Goal: Use online tool/utility: Utilize a website feature to perform a specific function

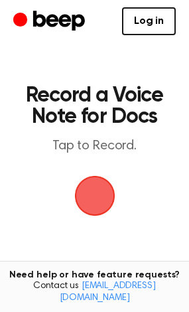
click at [85, 211] on span "button" at bounding box center [94, 195] width 49 height 49
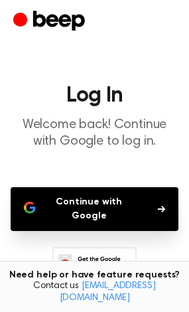
click at [159, 207] on icon "button" at bounding box center [161, 209] width 7 height 8
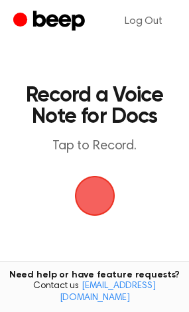
click at [85, 195] on span "button" at bounding box center [94, 195] width 49 height 49
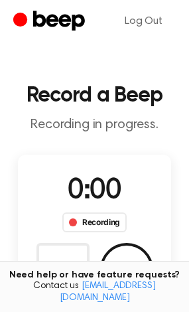
click at [93, 196] on span "0:00" at bounding box center [94, 191] width 53 height 28
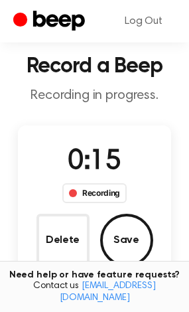
scroll to position [26, 0]
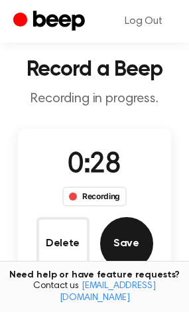
click at [133, 247] on button "Save" at bounding box center [126, 243] width 53 height 53
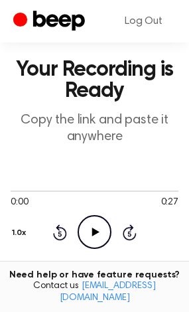
click at [89, 228] on icon "Play Audio" at bounding box center [95, 232] width 34 height 34
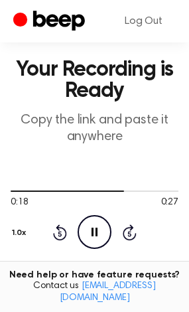
click at [97, 235] on icon at bounding box center [94, 231] width 6 height 9
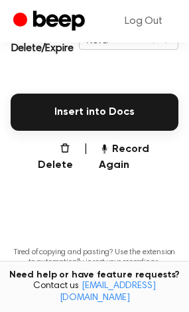
scroll to position [343, 0]
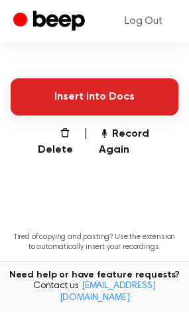
click at [125, 95] on button "Insert into Docs" at bounding box center [95, 96] width 168 height 37
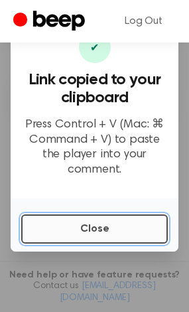
click at [136, 228] on button "Close" at bounding box center [94, 228] width 147 height 29
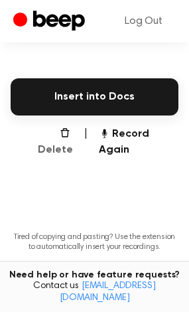
click at [54, 131] on button "Delete" at bounding box center [50, 142] width 46 height 32
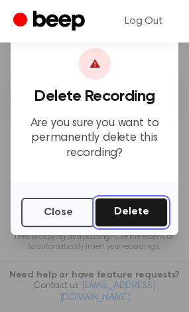
click at [117, 213] on button "Delete" at bounding box center [131, 212] width 73 height 29
